Goal: Information Seeking & Learning: Learn about a topic

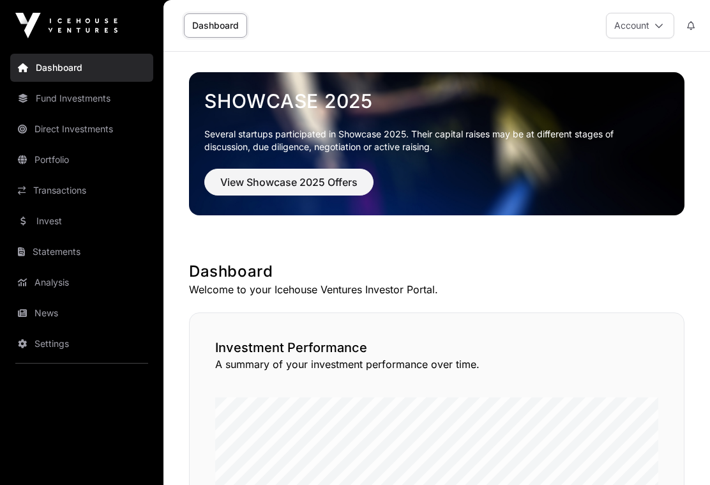
click at [68, 130] on link "Direct Investments" at bounding box center [81, 129] width 143 height 28
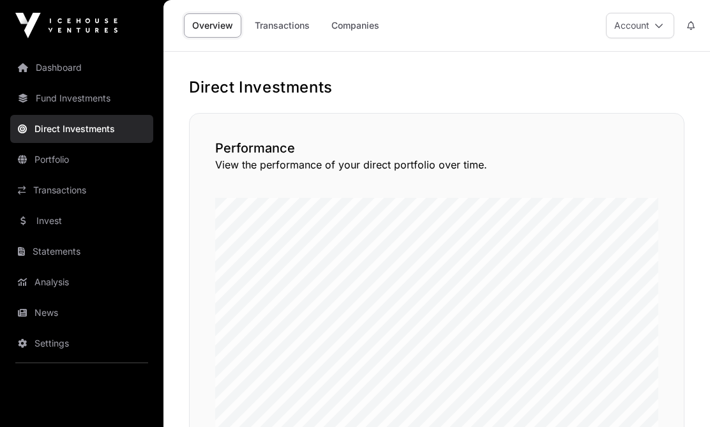
click at [352, 22] on link "Companies" at bounding box center [355, 25] width 64 height 24
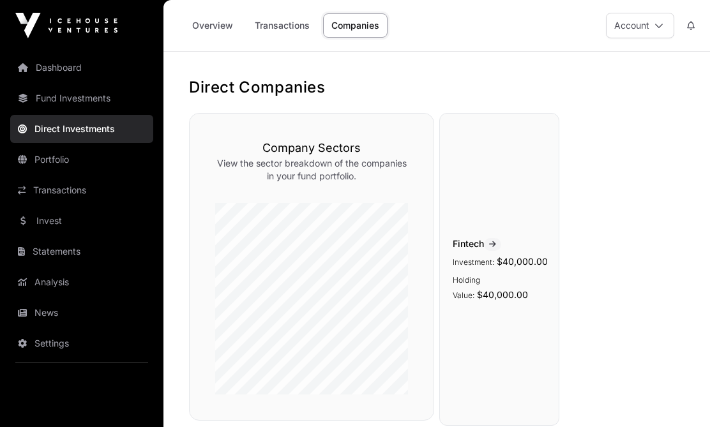
scroll to position [181, 0]
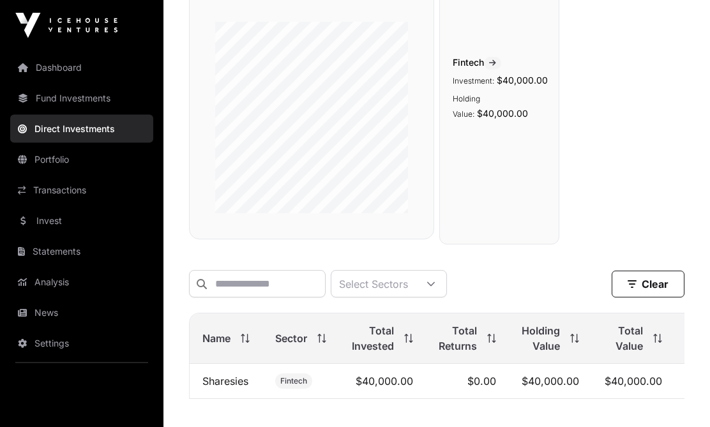
click at [223, 386] on link "Sharesies" at bounding box center [225, 381] width 46 height 13
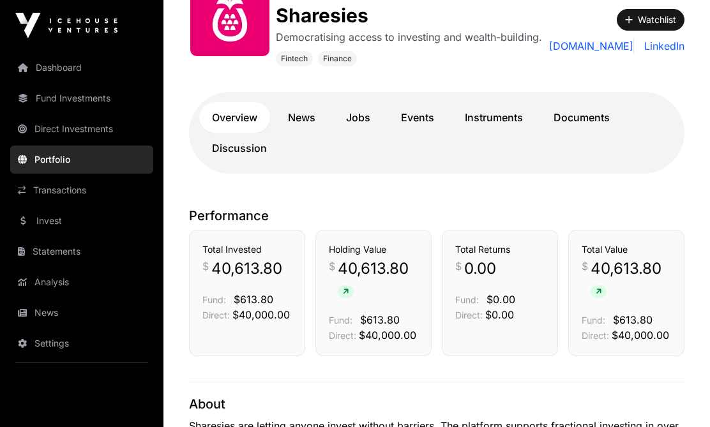
scroll to position [218, 0]
click at [245, 147] on link "Discussion" at bounding box center [239, 148] width 80 height 31
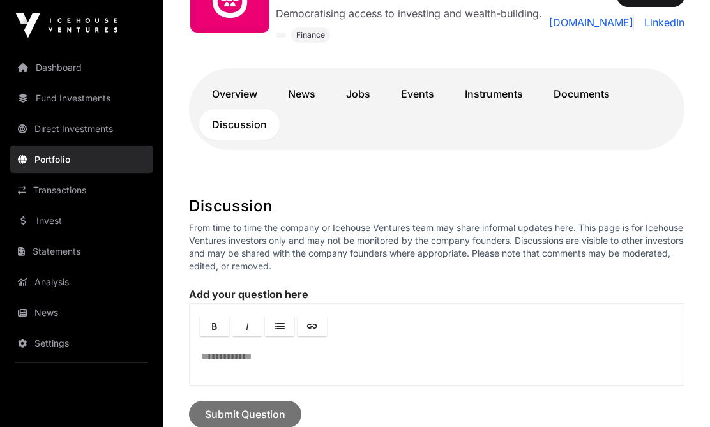
scroll to position [194, 0]
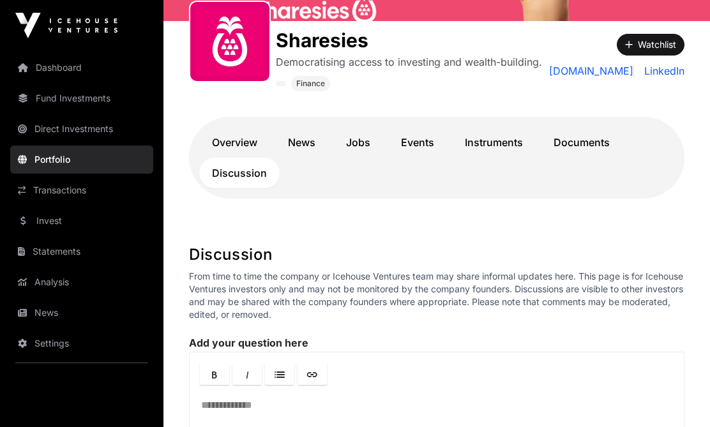
click at [589, 139] on link "Documents" at bounding box center [582, 142] width 82 height 31
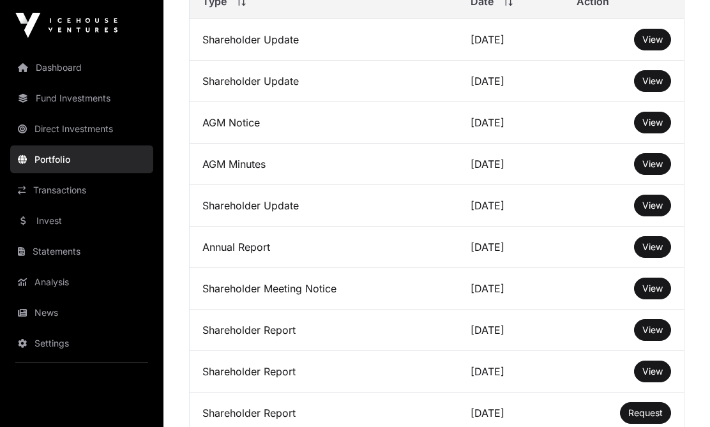
scroll to position [513, 0]
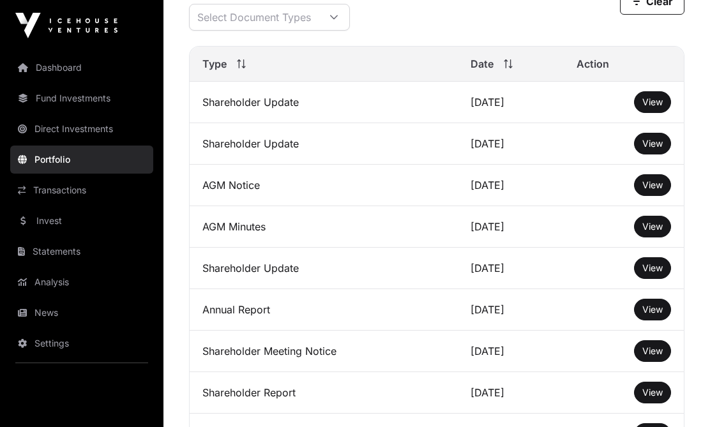
click at [654, 143] on span "View" at bounding box center [652, 143] width 20 height 11
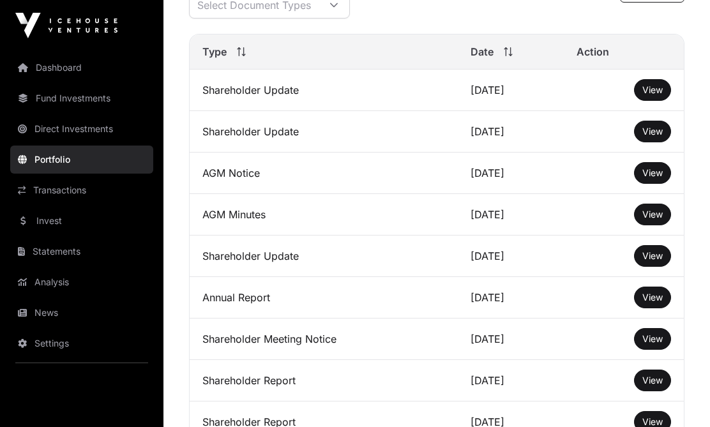
click at [657, 91] on span "View" at bounding box center [652, 89] width 20 height 11
click at [655, 173] on span "View" at bounding box center [652, 172] width 20 height 11
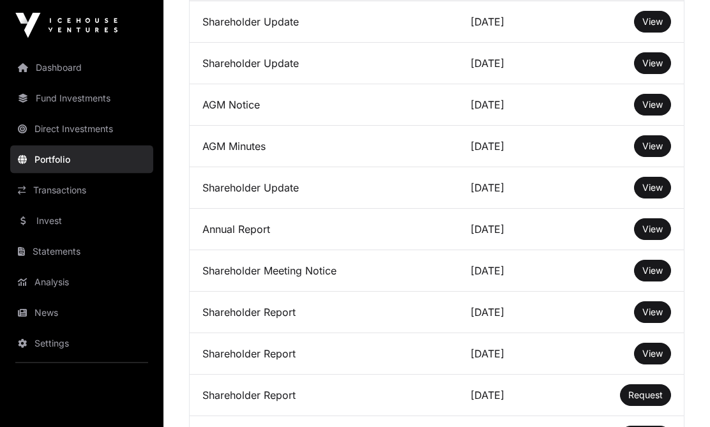
scroll to position [594, 0]
click at [657, 185] on span "View" at bounding box center [652, 187] width 20 height 11
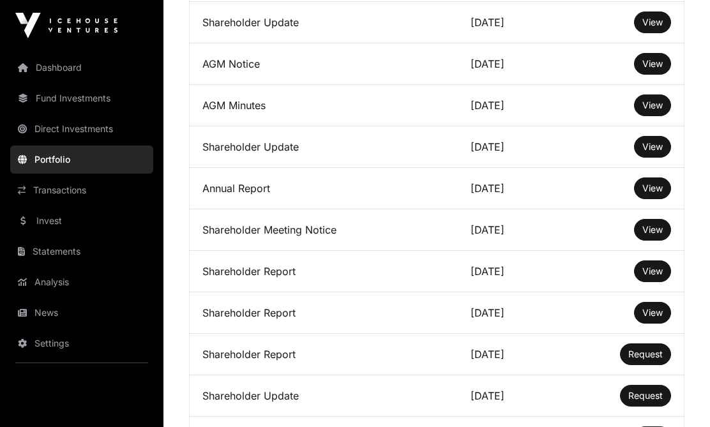
scroll to position [634, 0]
click at [653, 271] on span "View" at bounding box center [652, 271] width 20 height 11
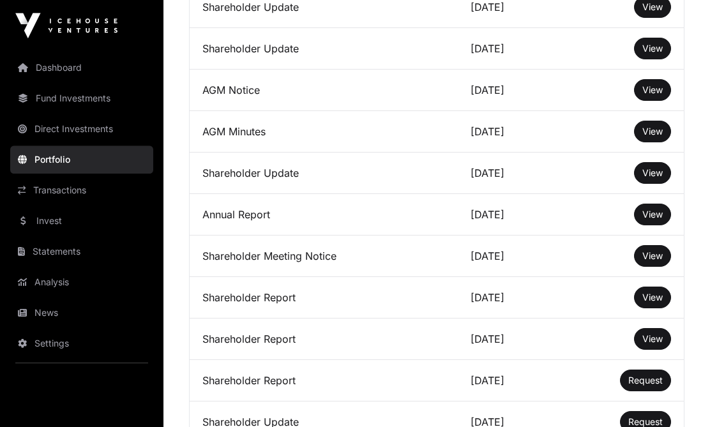
scroll to position [590, 0]
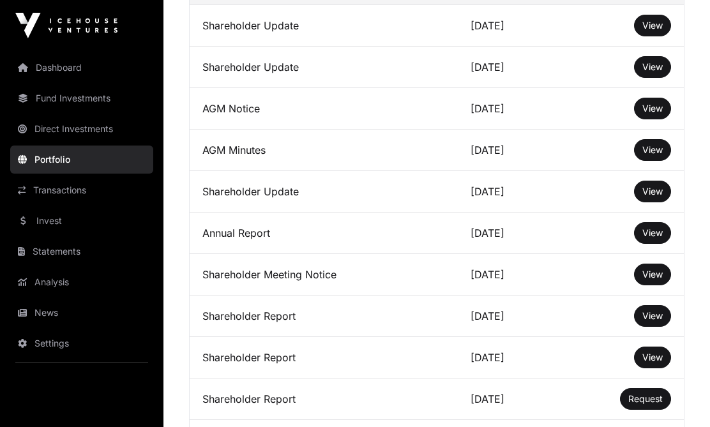
click at [653, 234] on span "View" at bounding box center [652, 232] width 20 height 11
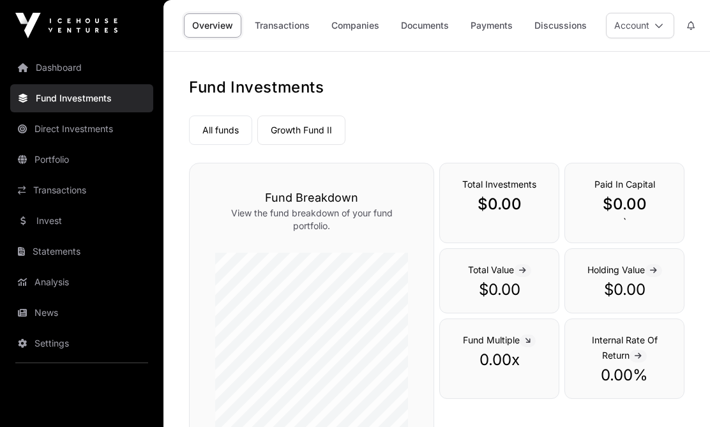
click at [57, 63] on link "Dashboard" at bounding box center [81, 68] width 143 height 28
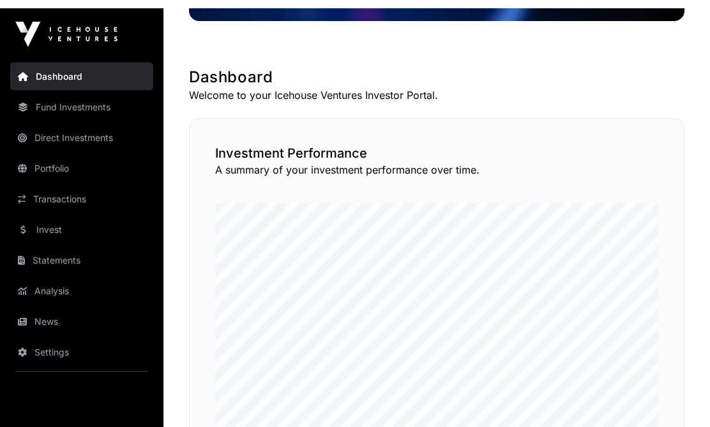
scroll to position [193, 0]
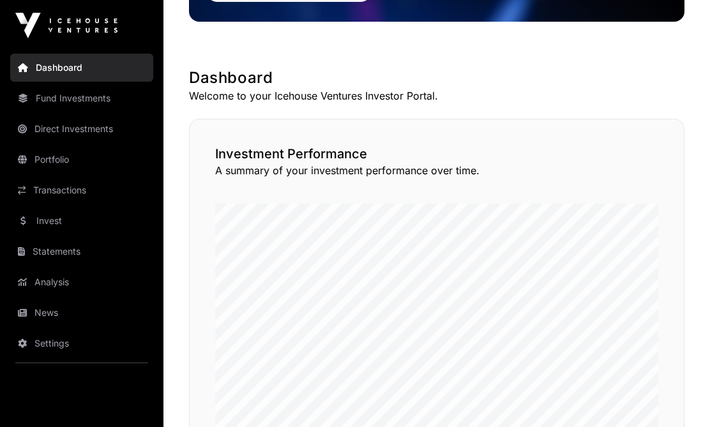
click at [60, 246] on link "Statements" at bounding box center [81, 252] width 143 height 28
